Goal: Transaction & Acquisition: Purchase product/service

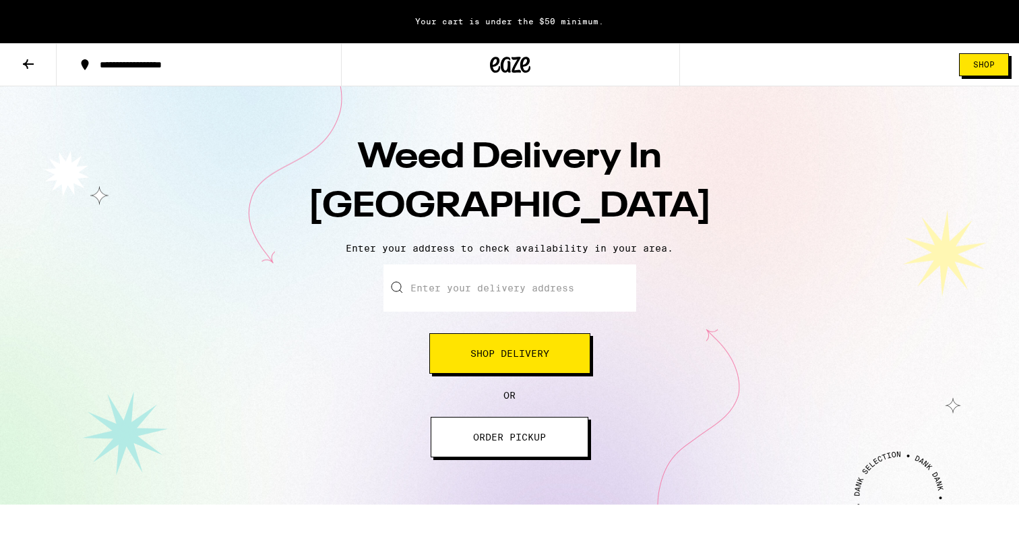
click at [496, 302] on input "Enter your delivery address" at bounding box center [510, 287] width 253 height 47
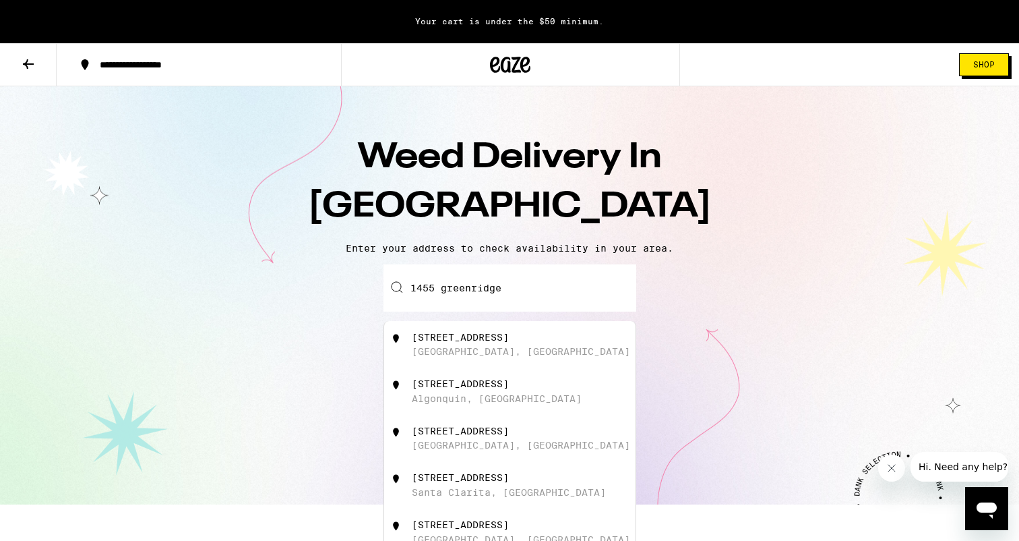
click at [427, 339] on div "1455 Greenridge Dr" at bounding box center [460, 337] width 97 height 11
type input "1455 Greenridge Dr, Beverly Hills, CA"
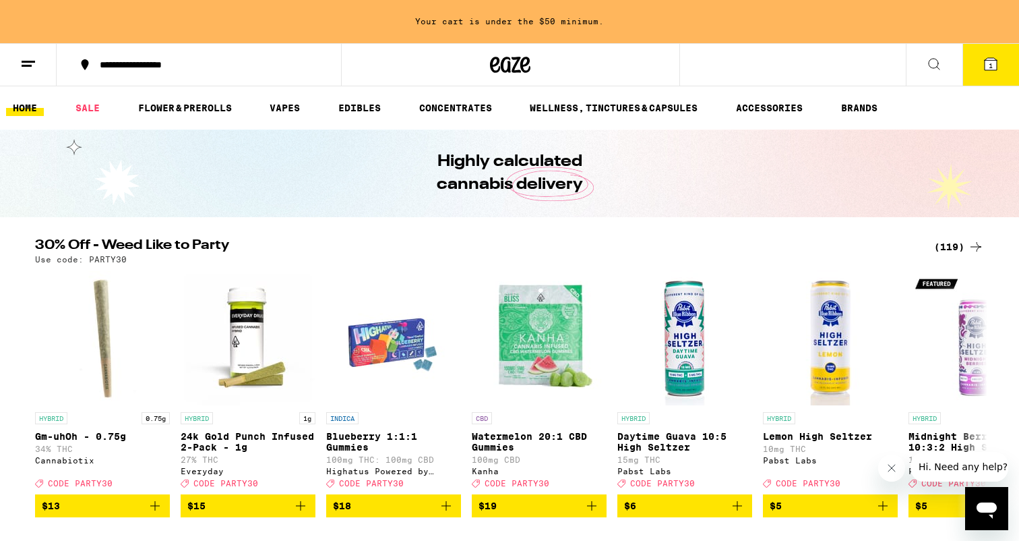
click at [28, 63] on icon at bounding box center [28, 64] width 16 height 16
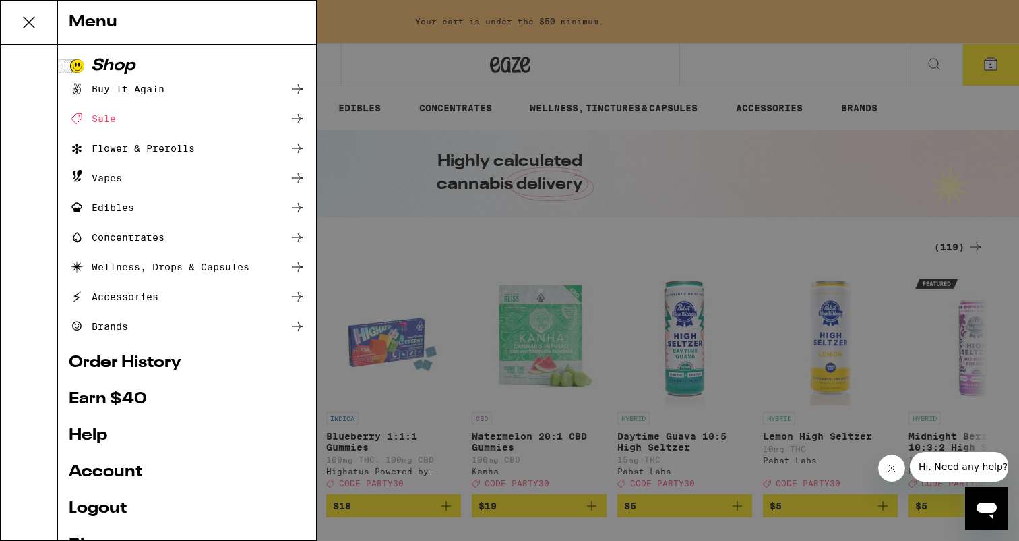
scroll to position [28, 0]
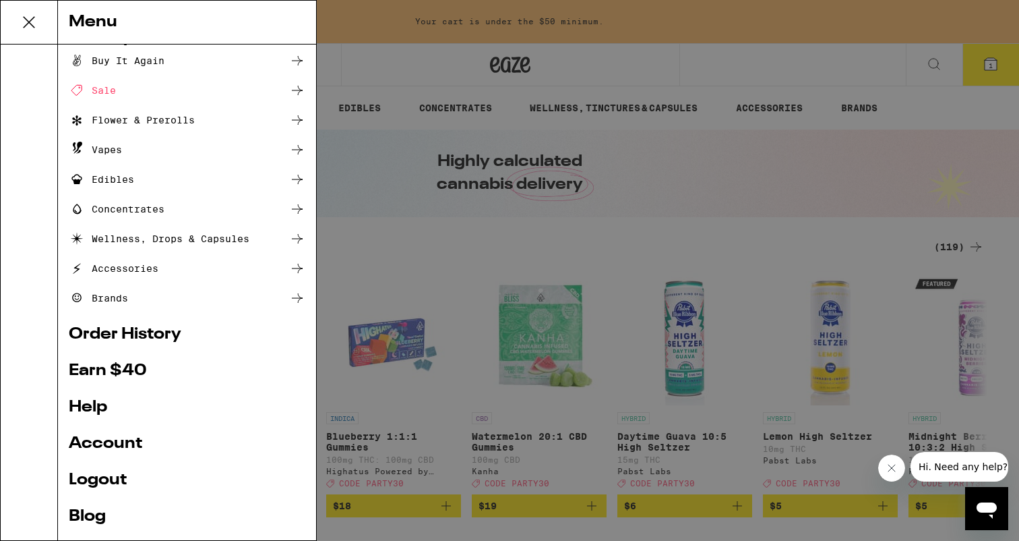
click at [127, 155] on div "Vapes" at bounding box center [187, 150] width 237 height 16
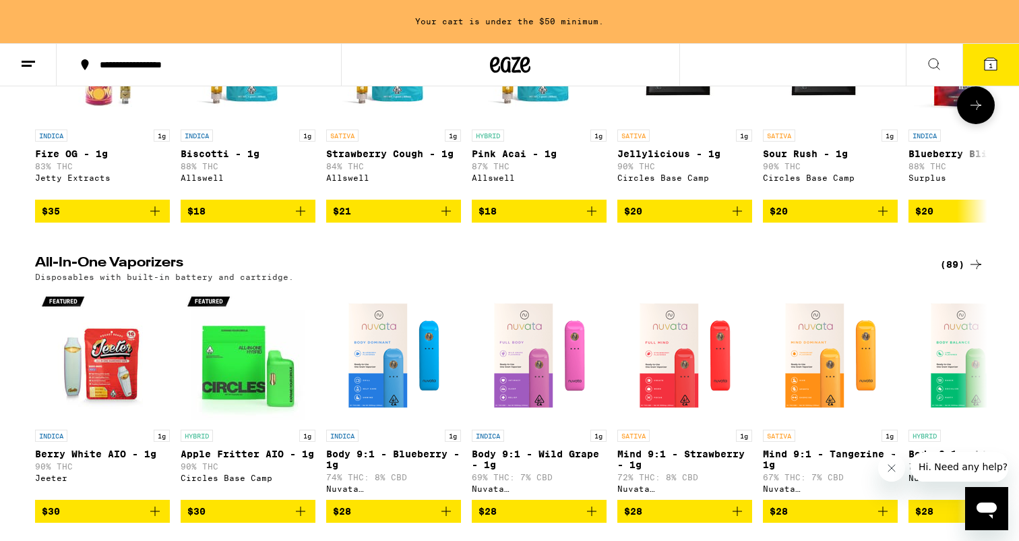
scroll to position [297, 0]
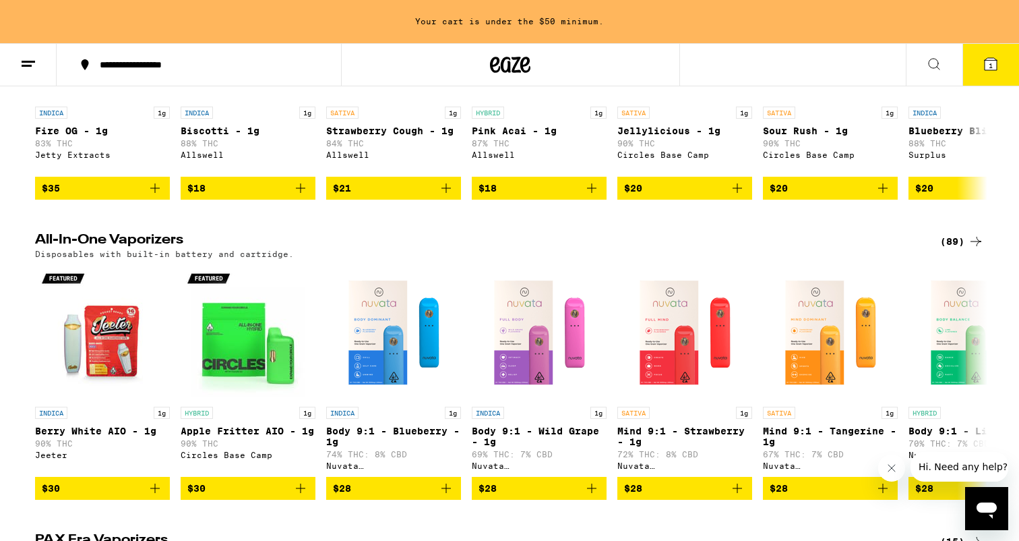
click at [977, 249] on icon at bounding box center [976, 241] width 16 height 16
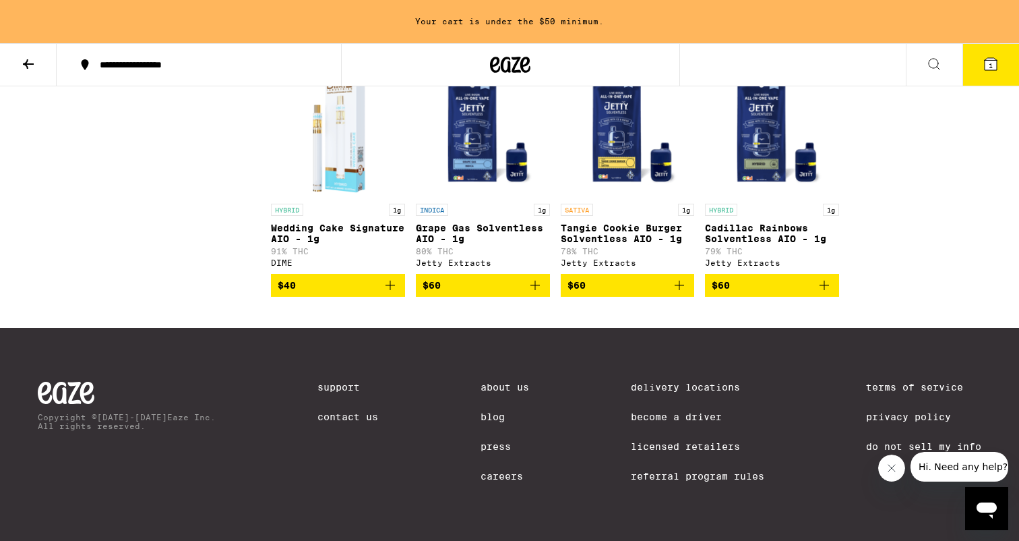
scroll to position [4435, 0]
click at [484, 191] on img "Open page for Grape Gas Solventless AIO - 1g from Jetty Extracts" at bounding box center [483, 129] width 134 height 135
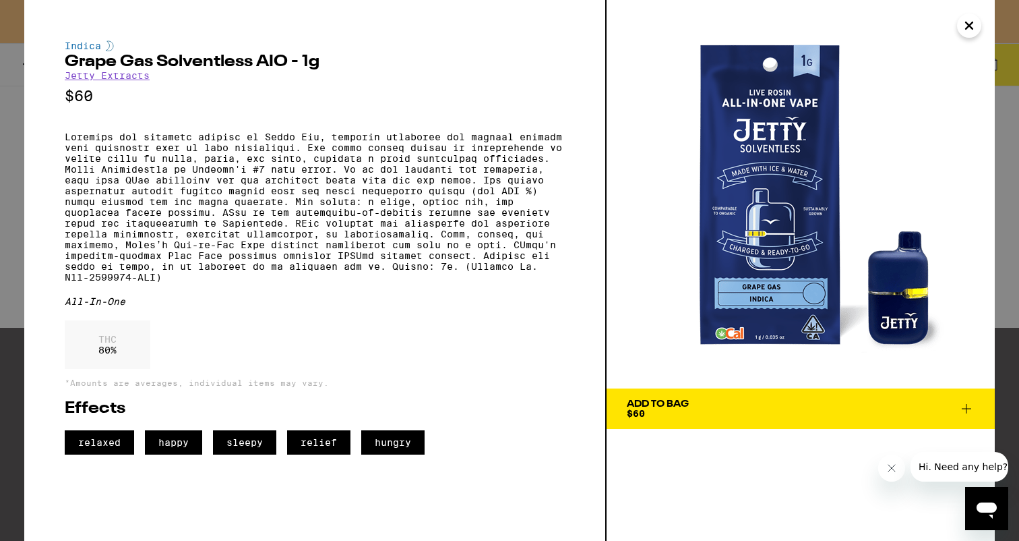
click at [968, 24] on icon "Close" at bounding box center [969, 25] width 7 height 7
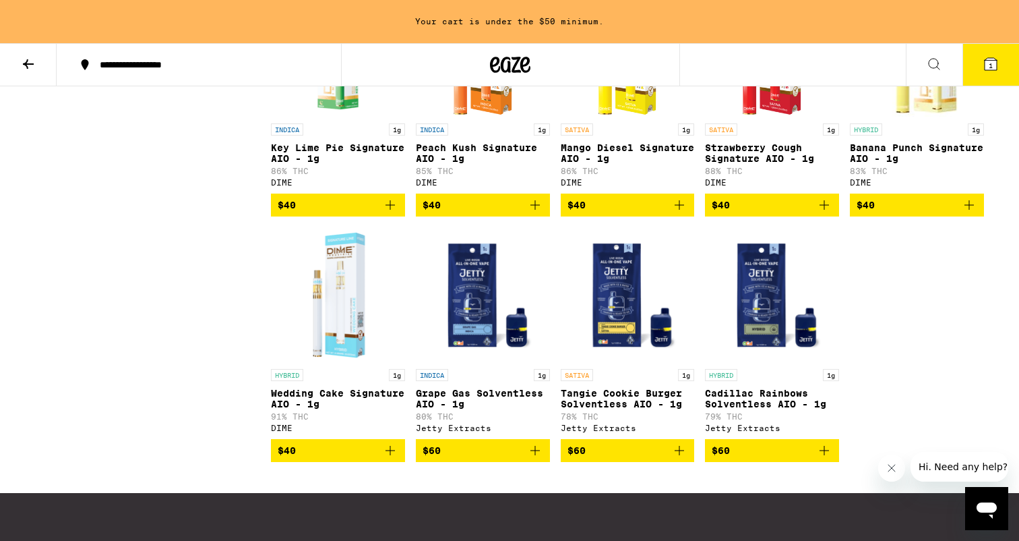
scroll to position [4221, 0]
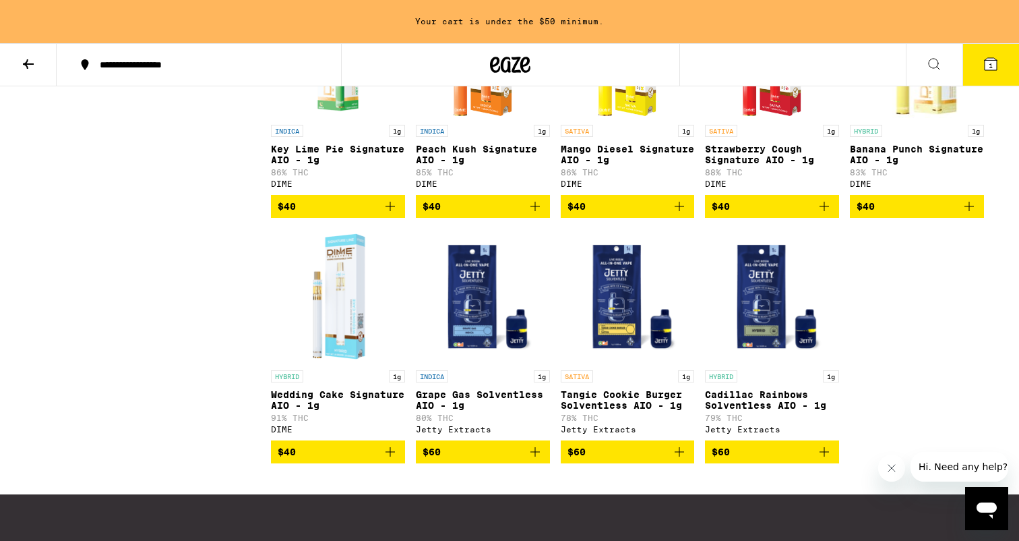
click at [771, 118] on img "Open page for Strawberry Cough Signature AIO - 1g from DIME" at bounding box center [772, 50] width 76 height 135
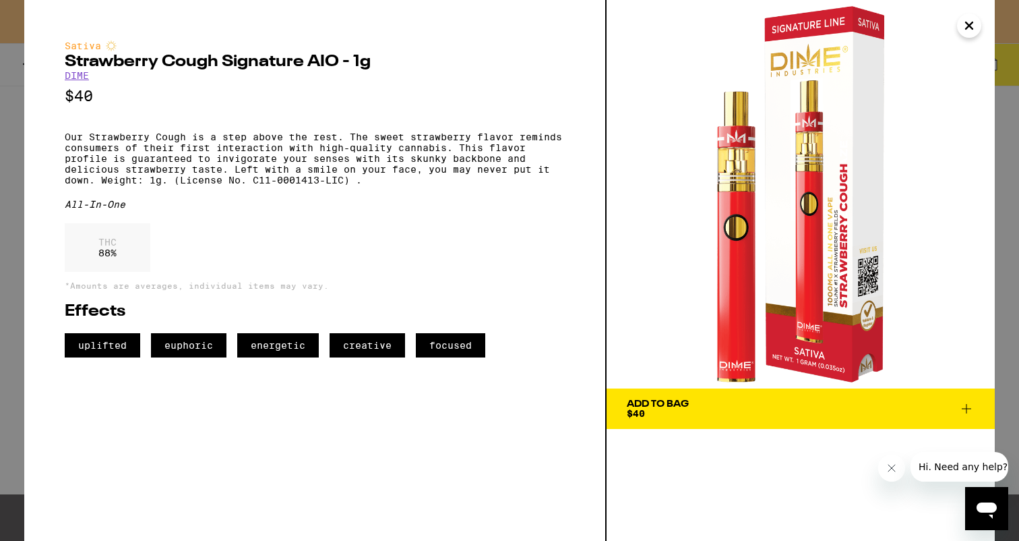
click at [932, 7] on img at bounding box center [801, 194] width 388 height 388
click at [975, 30] on icon "Close" at bounding box center [969, 26] width 16 height 20
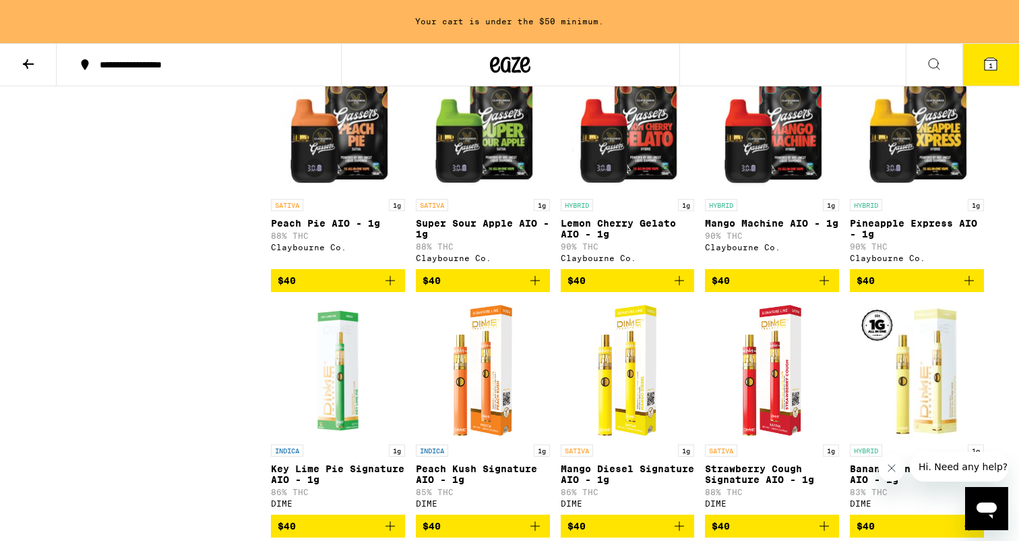
scroll to position [3888, 0]
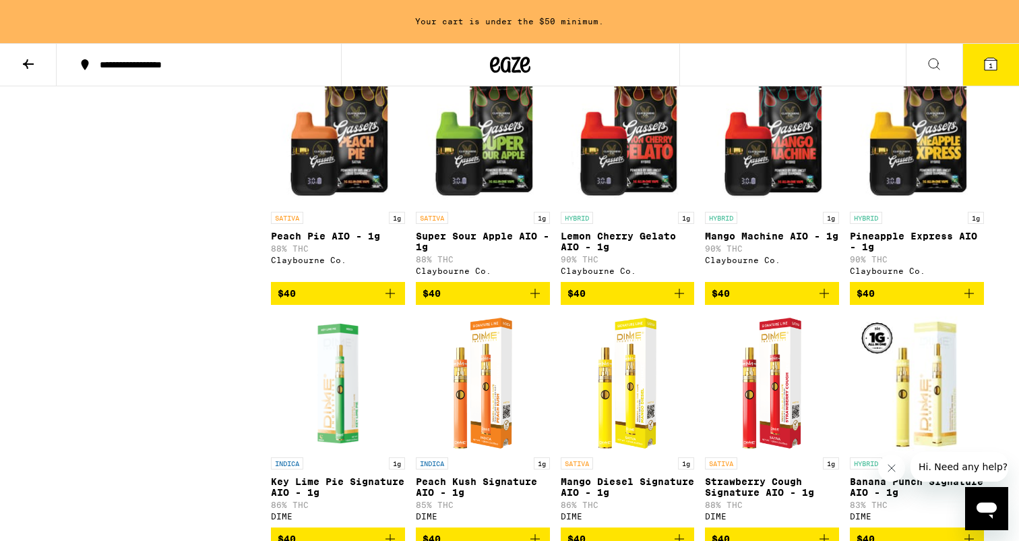
click at [564, 205] on img "Open page for Lemon Cherry Gelato AIO - 1g from Claybourne Co." at bounding box center [628, 137] width 134 height 135
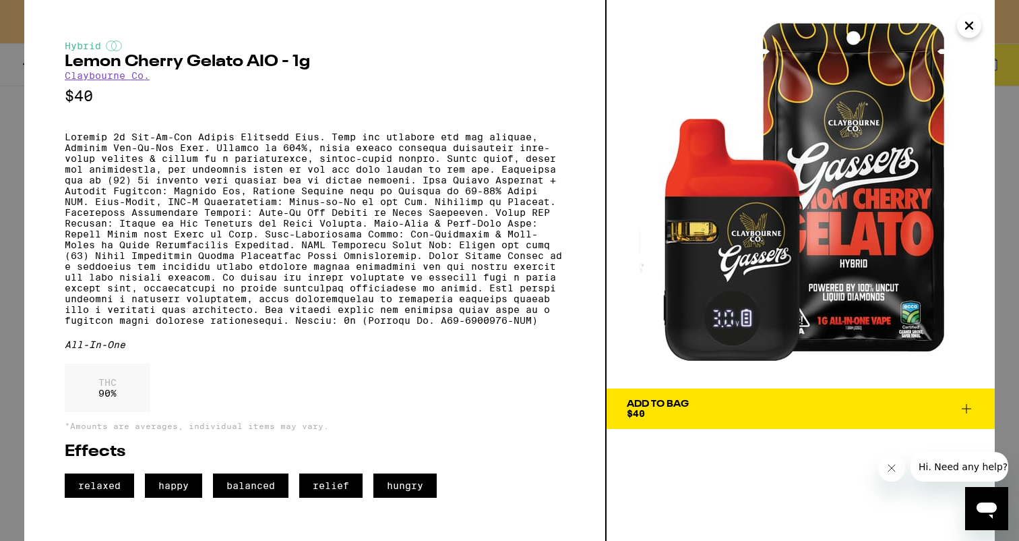
click at [972, 16] on icon "Close" at bounding box center [969, 26] width 16 height 20
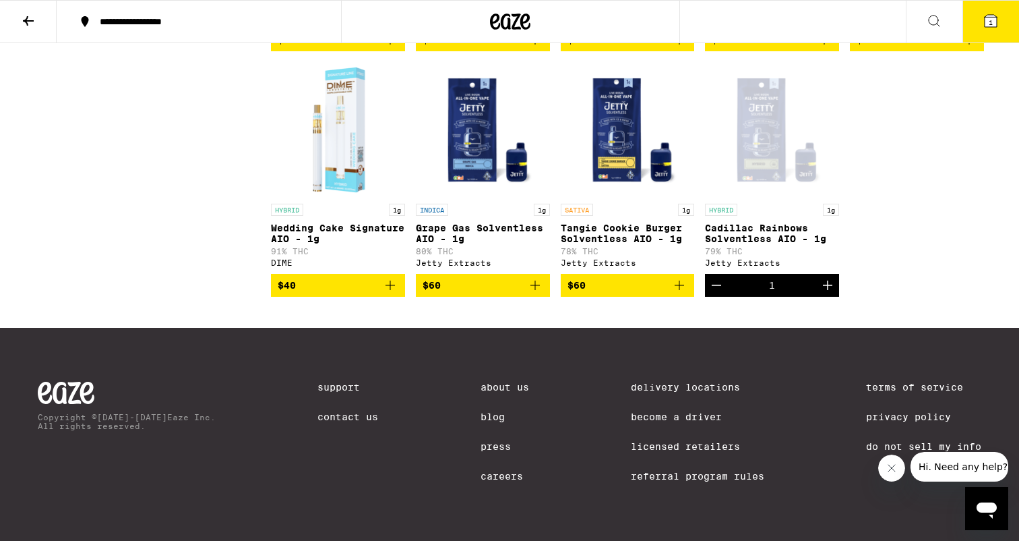
scroll to position [4331, 0]
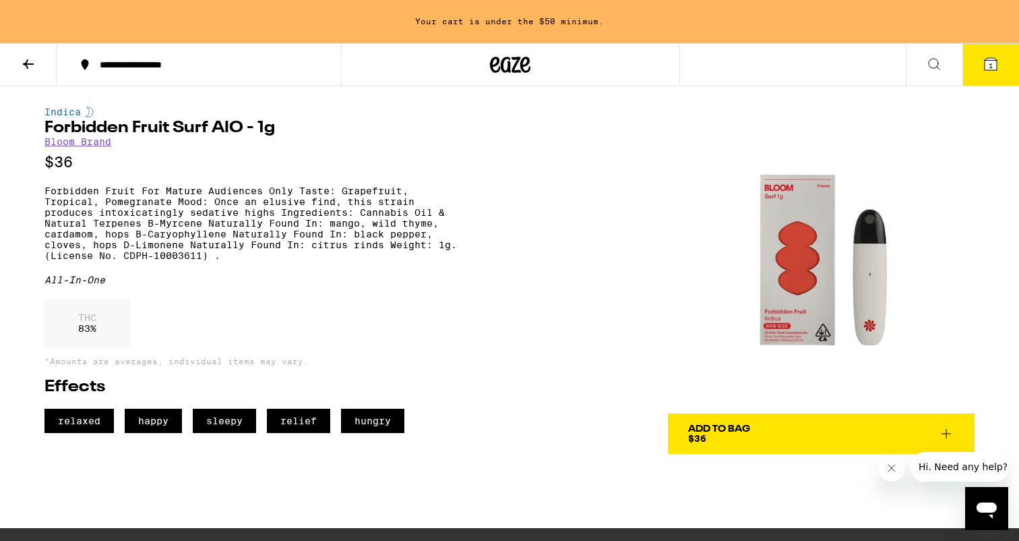
click at [798, 255] on img at bounding box center [821, 260] width 307 height 307
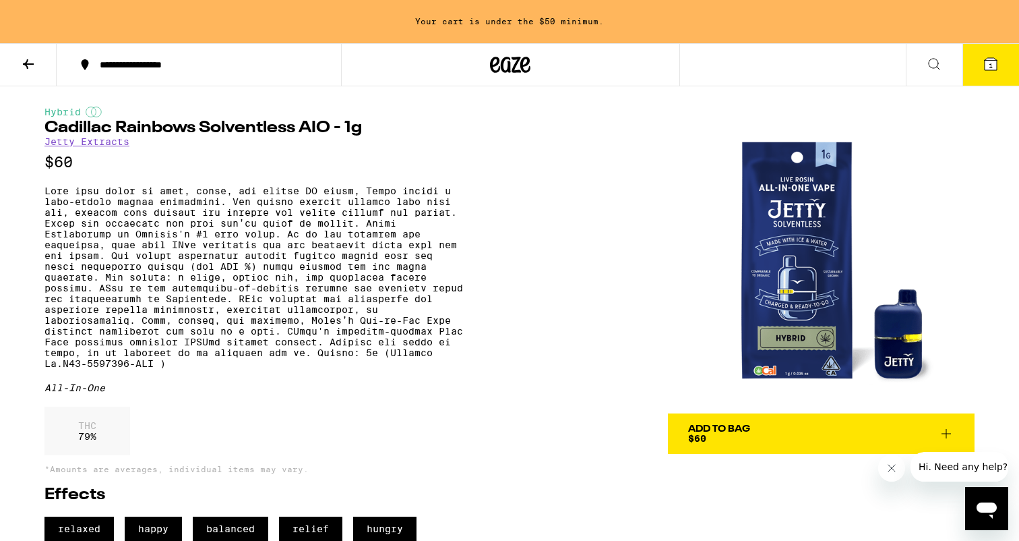
click at [268, 349] on p at bounding box center [253, 276] width 419 height 183
click at [725, 438] on div "Add To Bag $60" at bounding box center [719, 433] width 62 height 19
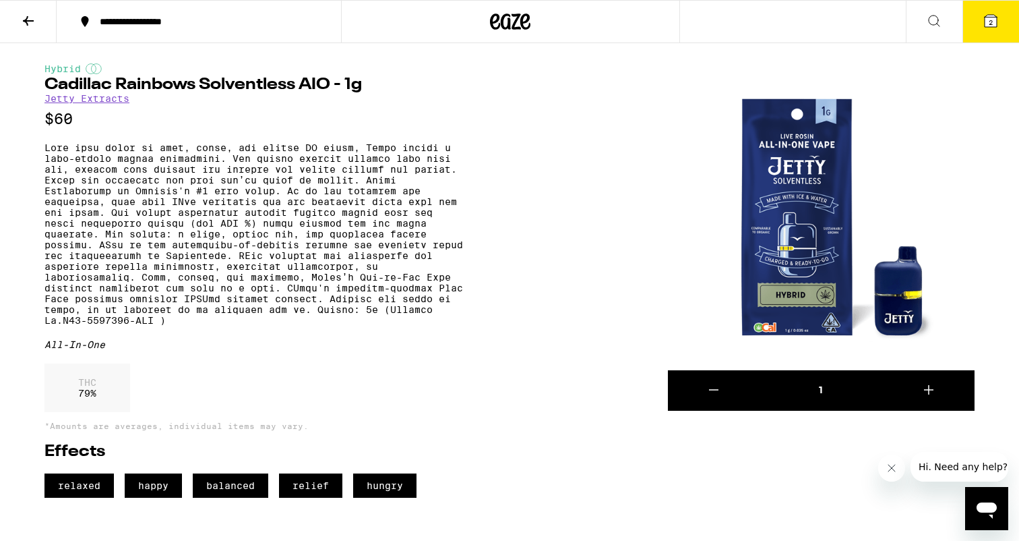
click at [983, 26] on icon at bounding box center [991, 21] width 16 height 16
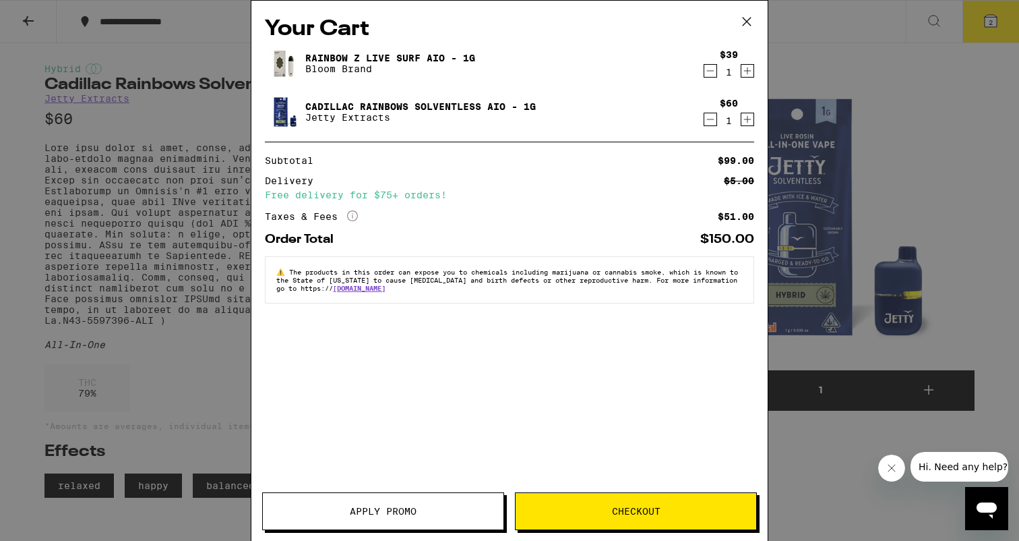
click at [710, 71] on icon "Decrement" at bounding box center [710, 71] width 7 height 0
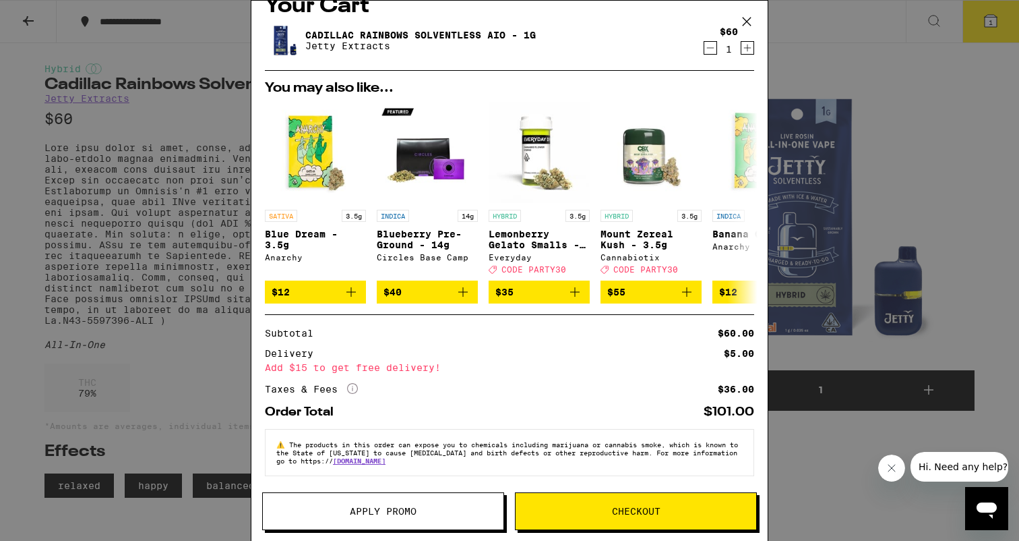
scroll to position [32, 0]
click at [599, 508] on span "Checkout" at bounding box center [636, 510] width 241 height 9
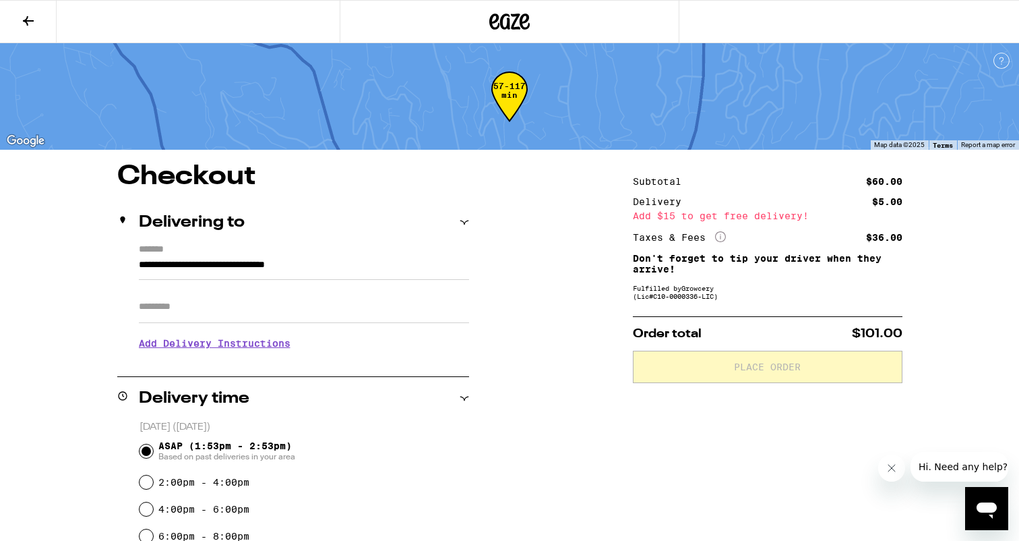
click at [751, 218] on div "Add $15 to get free delivery!" at bounding box center [768, 215] width 270 height 9
click at [762, 214] on div "Add $15 to get free delivery!" at bounding box center [768, 215] width 270 height 9
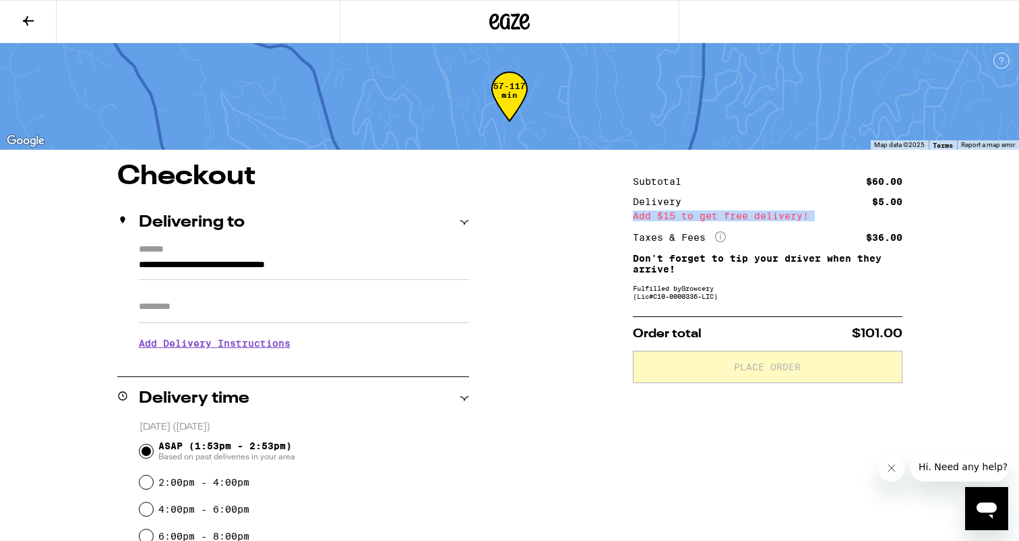
click at [762, 214] on div "Add $15 to get free delivery!" at bounding box center [768, 215] width 270 height 9
click at [702, 212] on div "Add $15 to get free delivery!" at bounding box center [768, 215] width 270 height 9
click at [718, 236] on icon "More Info" at bounding box center [720, 236] width 11 height 11
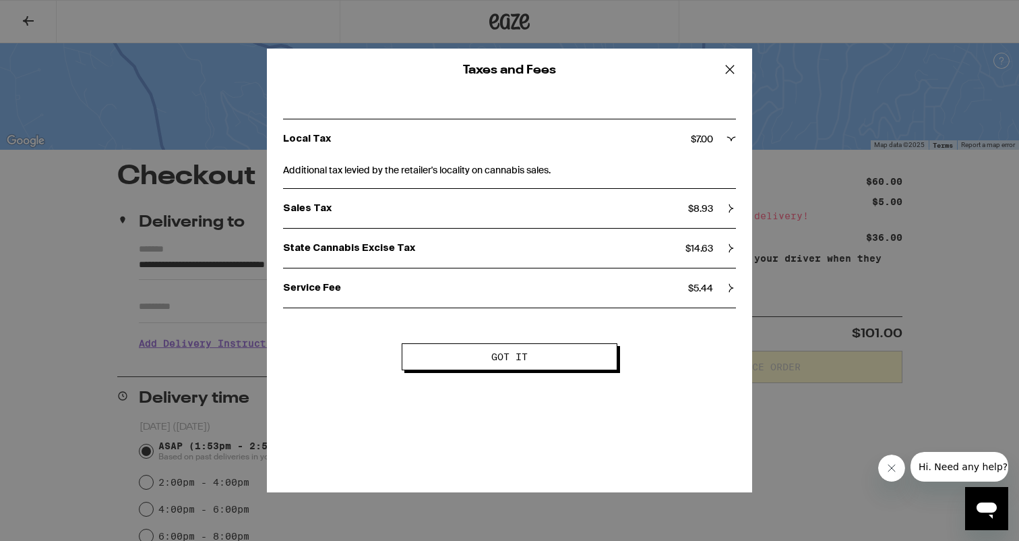
click at [735, 69] on icon at bounding box center [730, 69] width 20 height 20
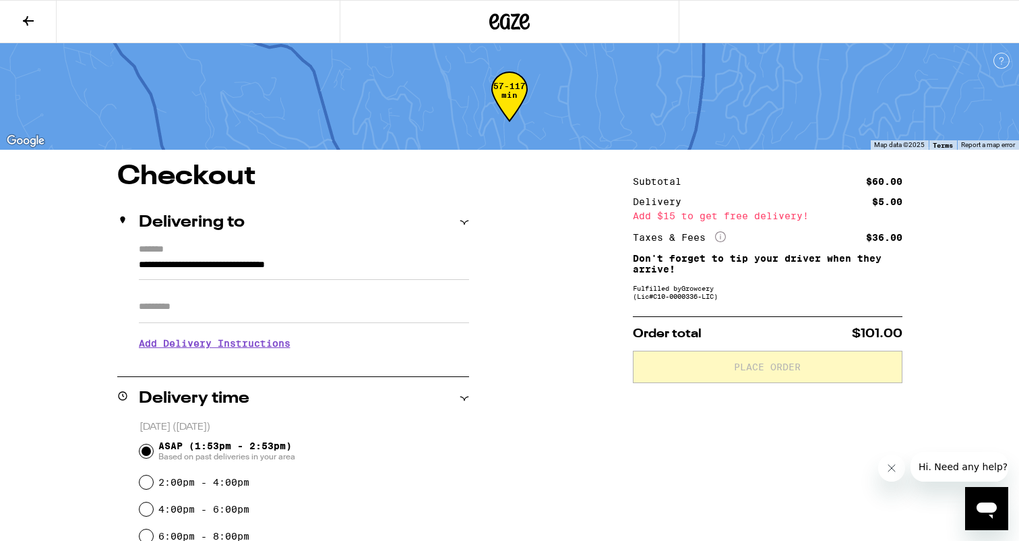
click at [715, 508] on div "Subtotal $60.00 Delivery $5.00 Add $15 to get free delivery! Taxes & Fees More …" at bounding box center [768, 519] width 270 height 712
